Goal: Transaction & Acquisition: Purchase product/service

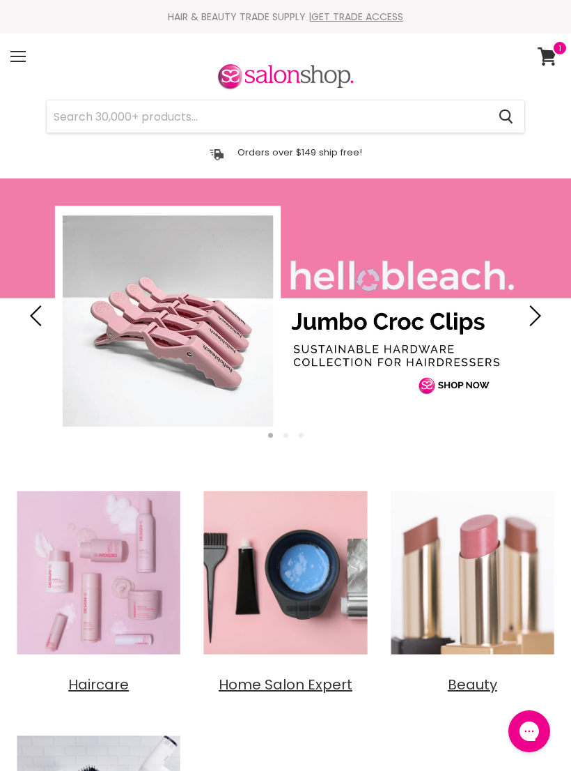
click at [105, 122] on input "Search" at bounding box center [267, 116] width 441 height 32
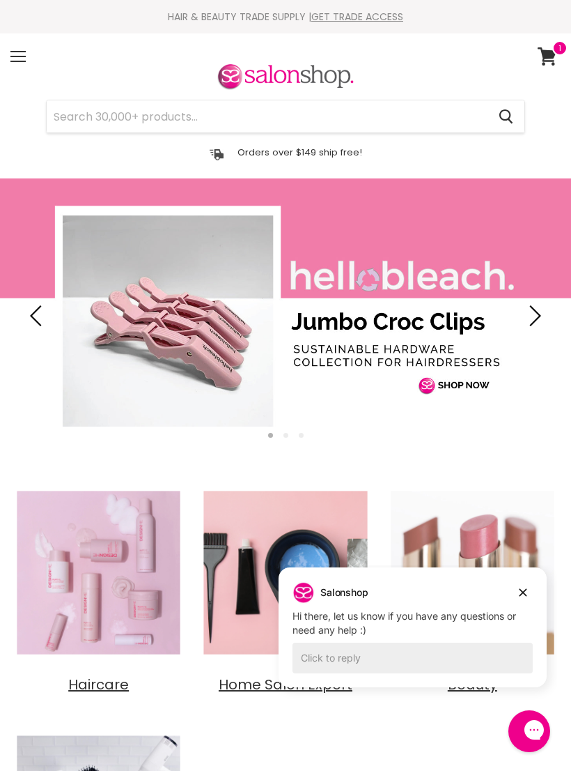
click at [94, 126] on input "Search" at bounding box center [267, 116] width 441 height 32
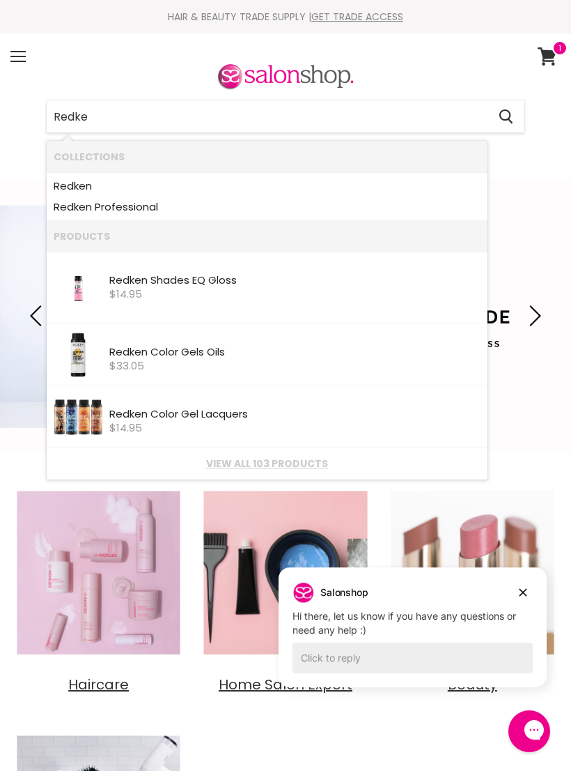
type input "Redken"
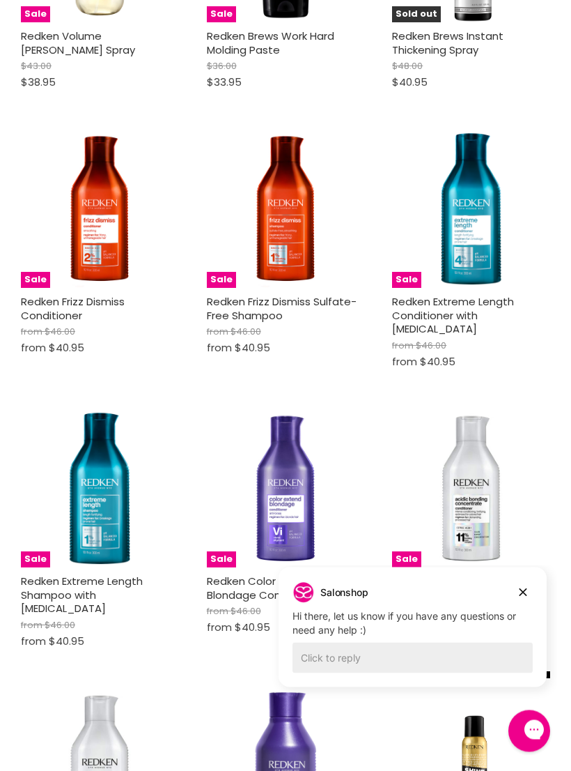
scroll to position [1583, 0]
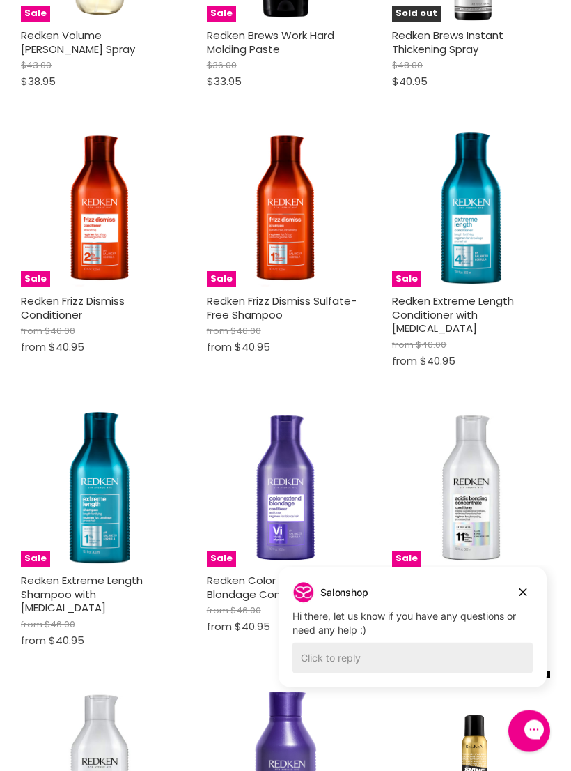
click at [554, 576] on div "Sale Redken Acidic Bonding Concentrate Conditioner from $53.00 from $46.95 Redk…" at bounding box center [471, 535] width 179 height 272
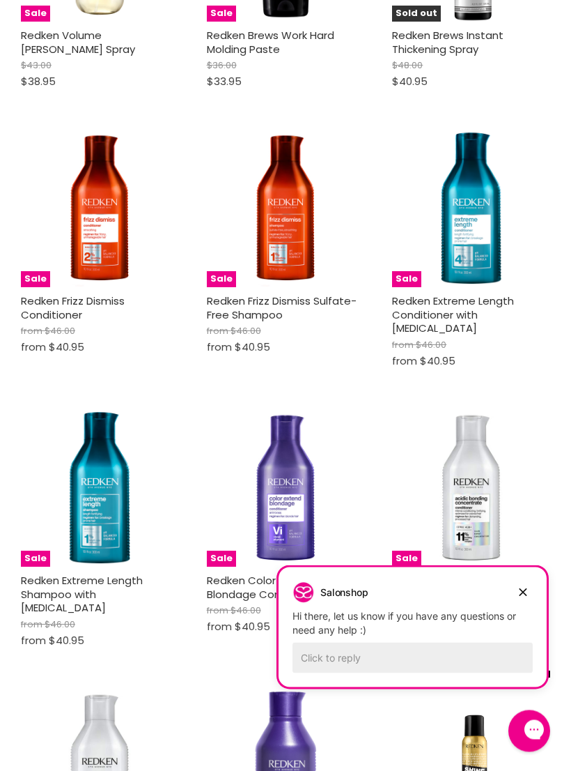
click at [541, 577] on div "Salonshop Salonshop says: Hi there, let us know if you have any questions or ne…" at bounding box center [413, 626] width 268 height 120
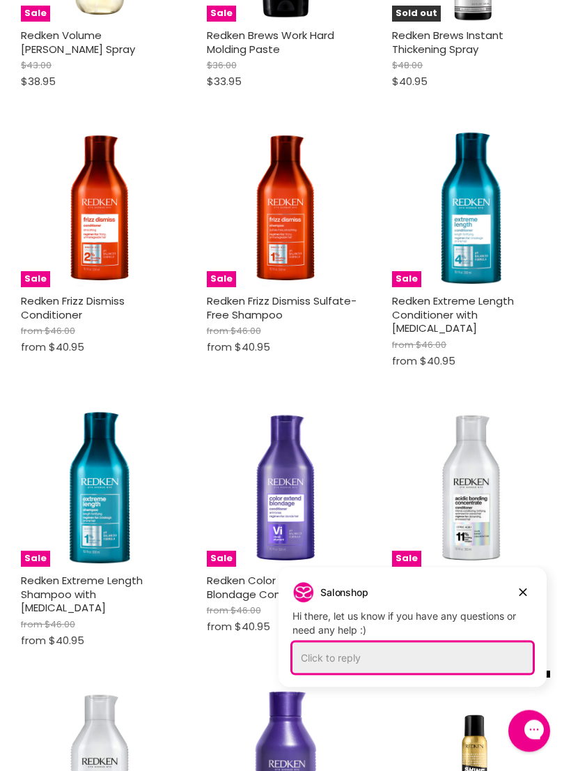
click at [348, 661] on div "Click to reply" at bounding box center [413, 657] width 240 height 31
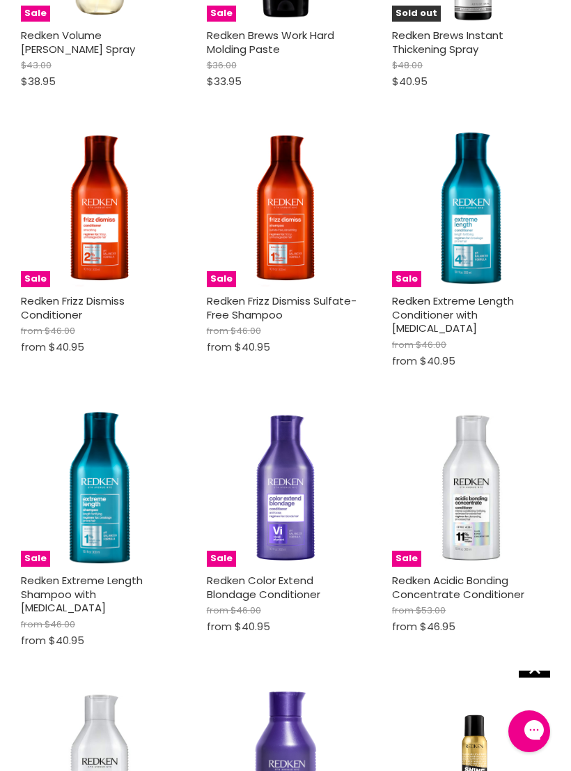
scroll to position [0, 0]
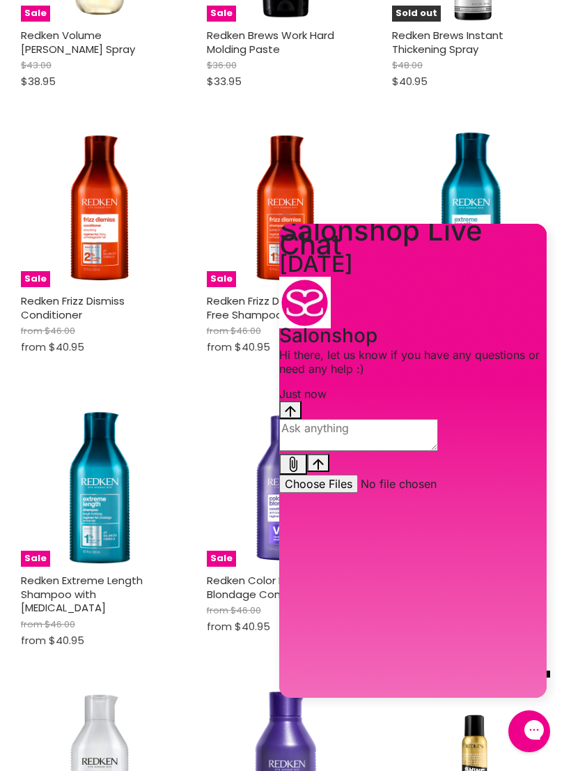
click at [331, 451] on textarea "live chat message input" at bounding box center [358, 435] width 159 height 32
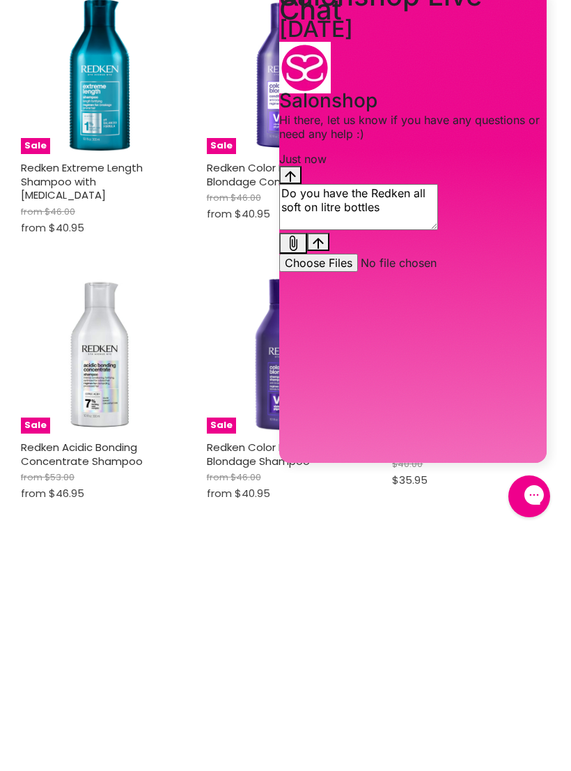
type textarea "Do you have the Redken all soft on litre bottles"
click at [323, 249] on icon "Send message" at bounding box center [318, 243] width 10 height 11
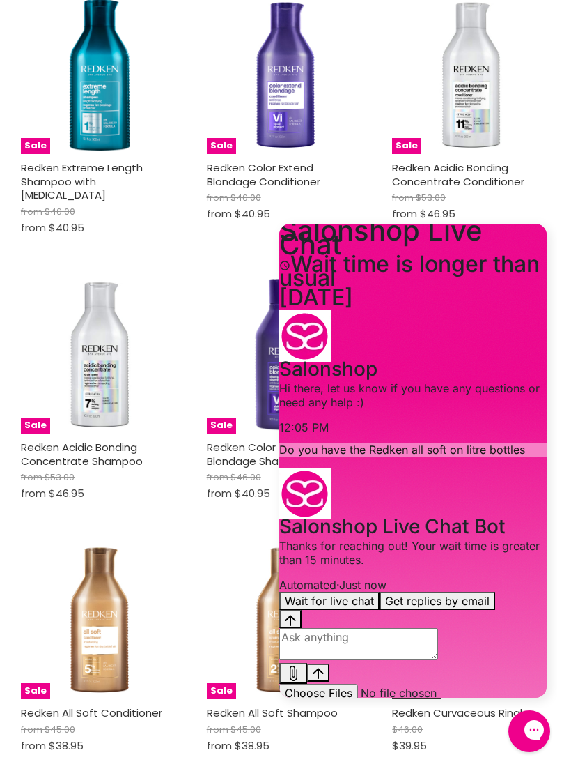
click at [464, 610] on button "Get replies by email" at bounding box center [438, 601] width 116 height 18
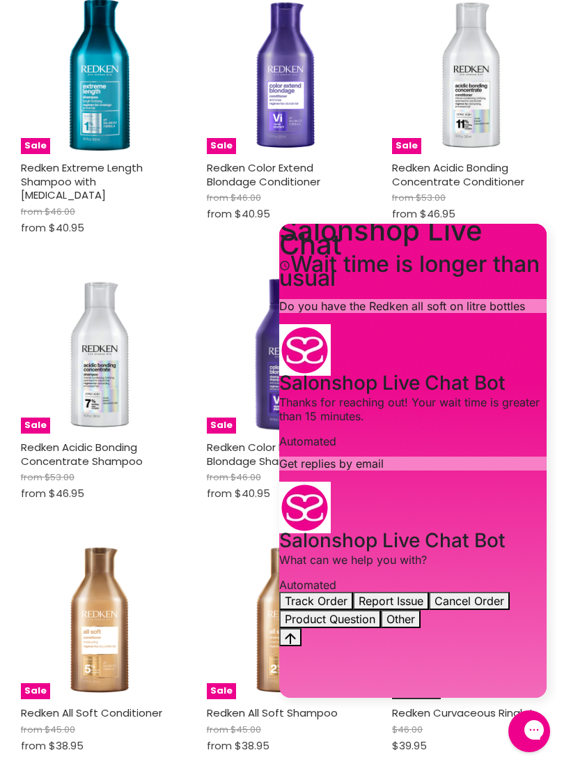
scroll to position [36, 0]
click at [3, 489] on div "Home Search results for “Redken” (103) Redken Showing 103 results for " Redken …" at bounding box center [285, 439] width 571 height 4474
click at [55, 541] on img "Main content" at bounding box center [100, 620] width 158 height 158
click at [40, 541] on img "Main content" at bounding box center [100, 620] width 158 height 158
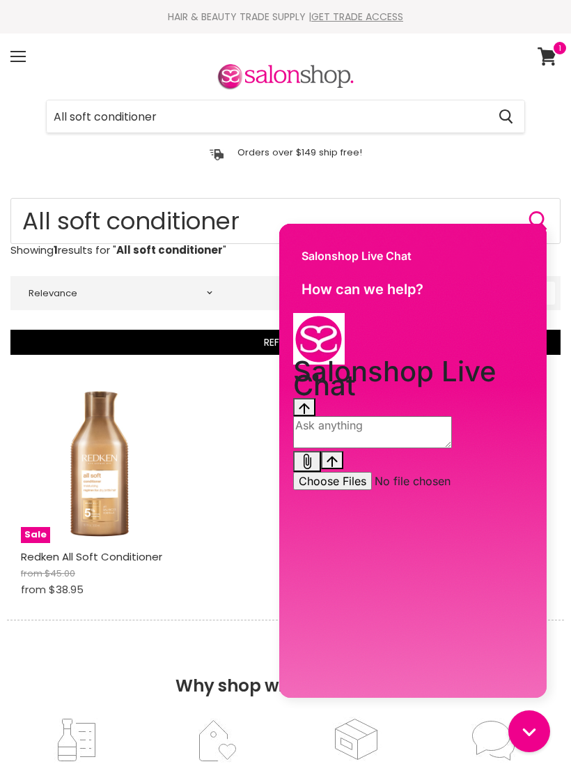
click at [197, 469] on div "Sale Redken All Soft Conditioner from $45.00 from $38.95 Redken Quick shop Choo…" at bounding box center [285, 496] width 550 height 245
click at [186, 122] on input "All soft conditioner" at bounding box center [267, 116] width 441 height 32
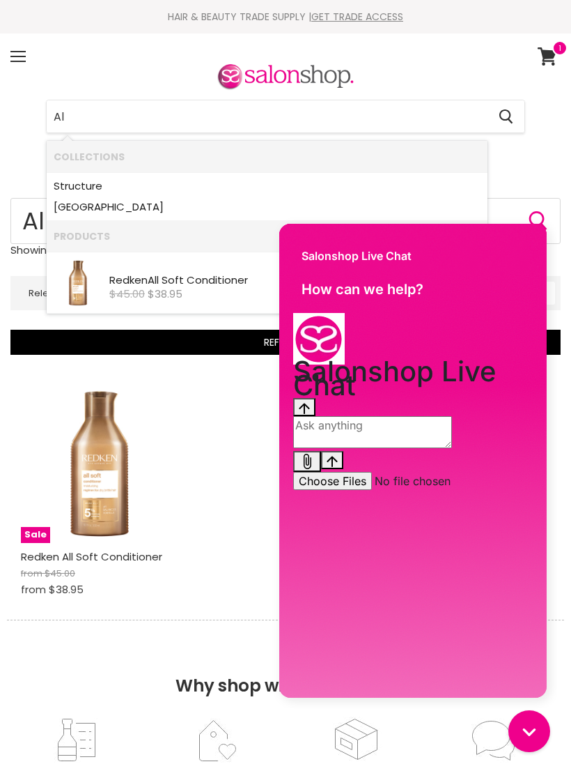
type input "A"
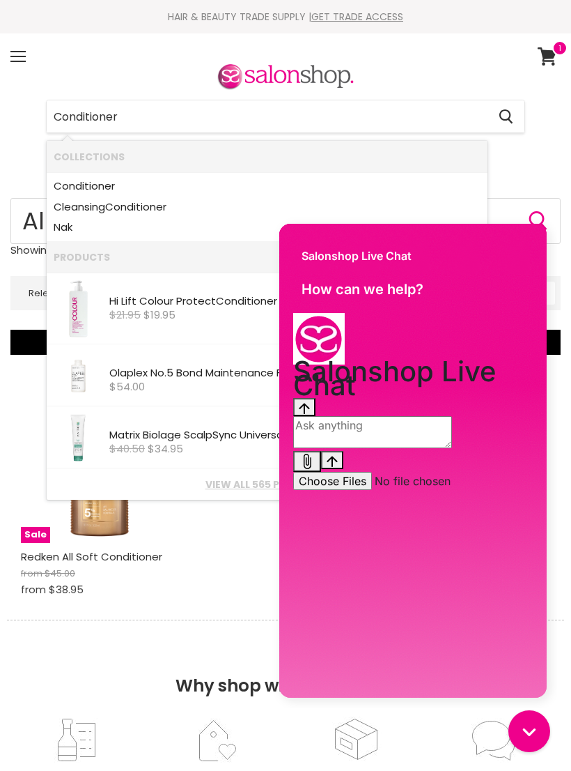
type input "Conditioner"
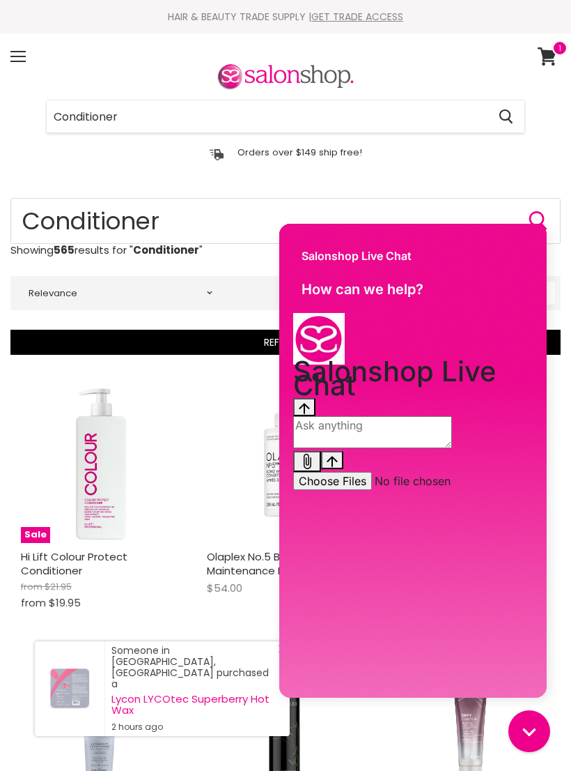
click at [534, 226] on div "Salonshop Live Chat" at bounding box center [413, 249] width 268 height 50
click at [542, 217] on div "Salonshop Live Chat How can we help? Salonshop Live Chat History has been fetch…" at bounding box center [413, 462] width 288 height 491
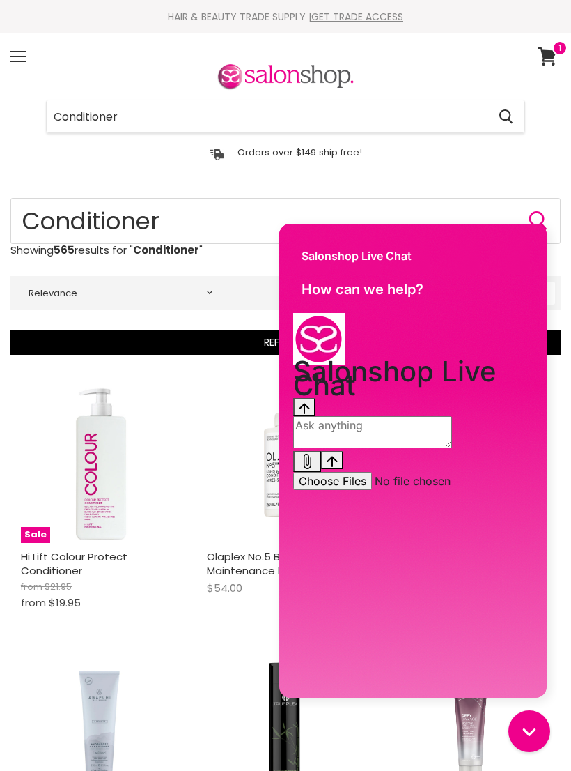
click at [155, 128] on input "Conditioner" at bounding box center [267, 116] width 441 height 32
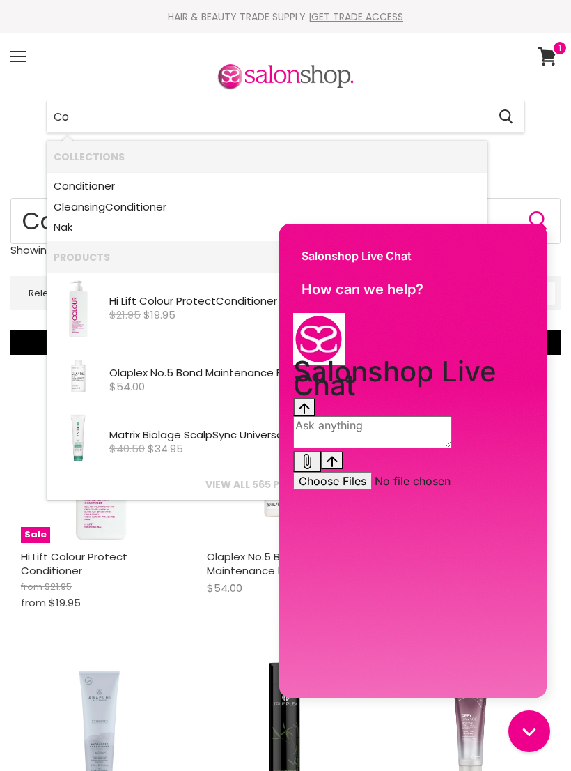
type input "C"
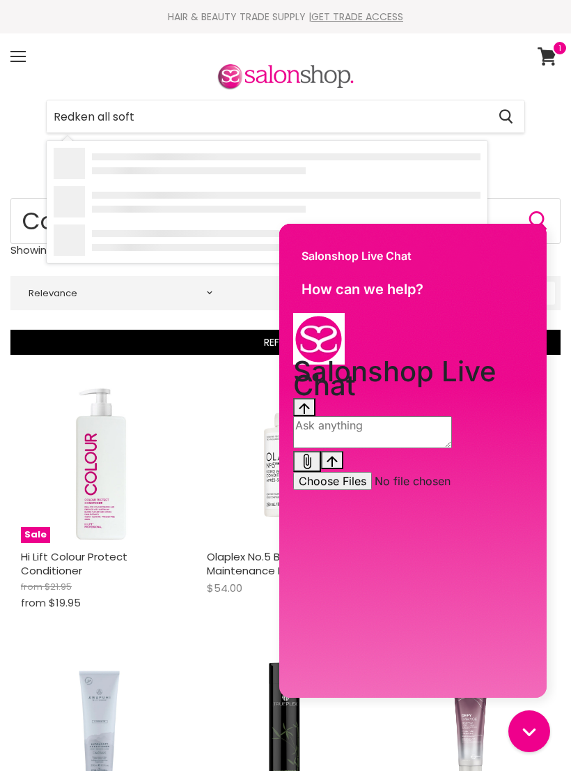
type input "Redken all soft"
